Goal: Navigation & Orientation: Find specific page/section

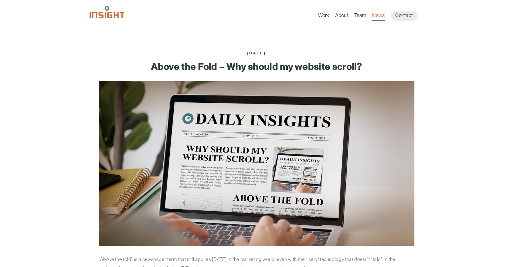
click at [377, 14] on link "News" at bounding box center [378, 16] width 12 height 9
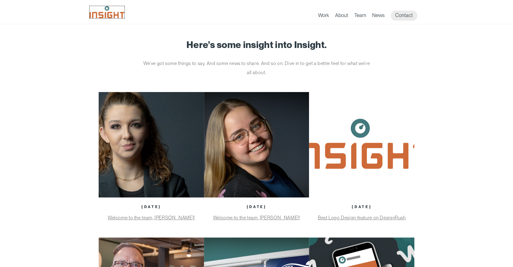
click at [105, 16] on img at bounding box center [107, 12] width 35 height 12
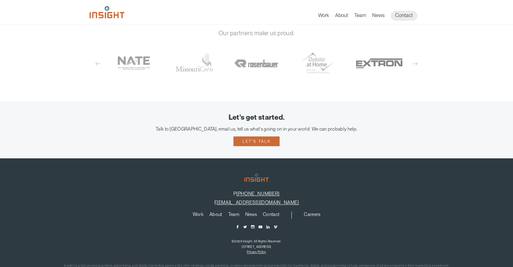
scroll to position [420, 0]
